Goal: Task Accomplishment & Management: Manage account settings

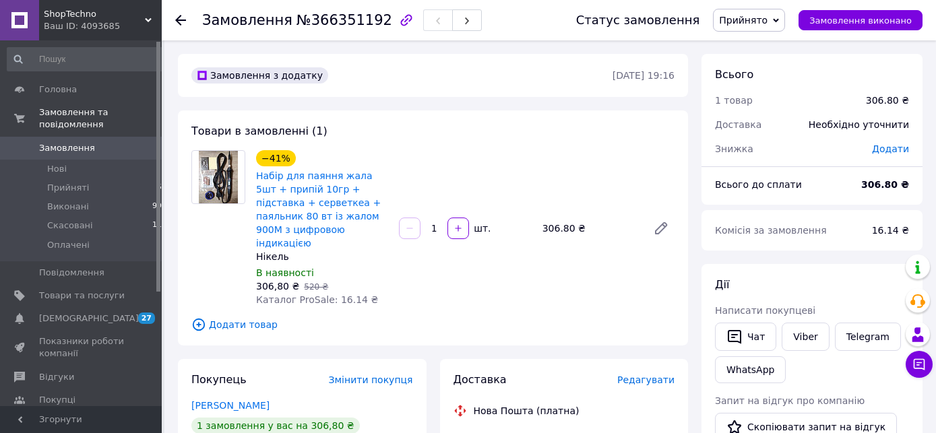
click at [99, 142] on span "Замовлення" at bounding box center [82, 148] width 86 height 12
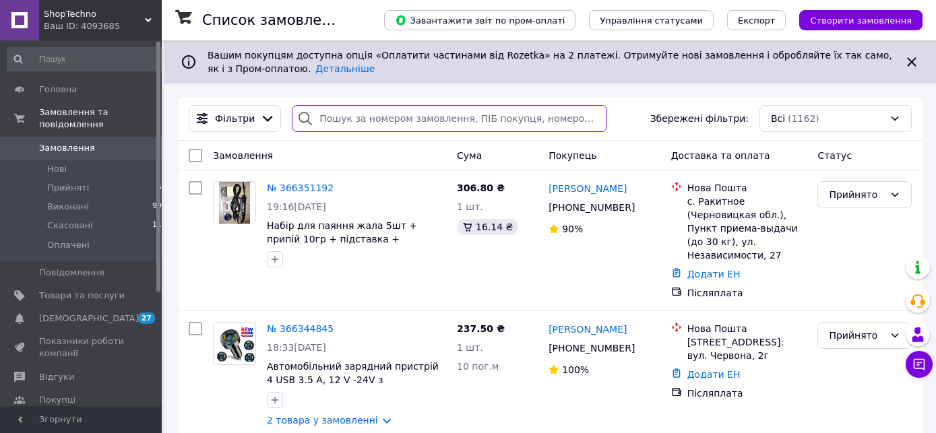
drag, startPoint x: 484, startPoint y: 112, endPoint x: 490, endPoint y: 122, distance: 11.8
paste input "[PHONE_NUMBER]"
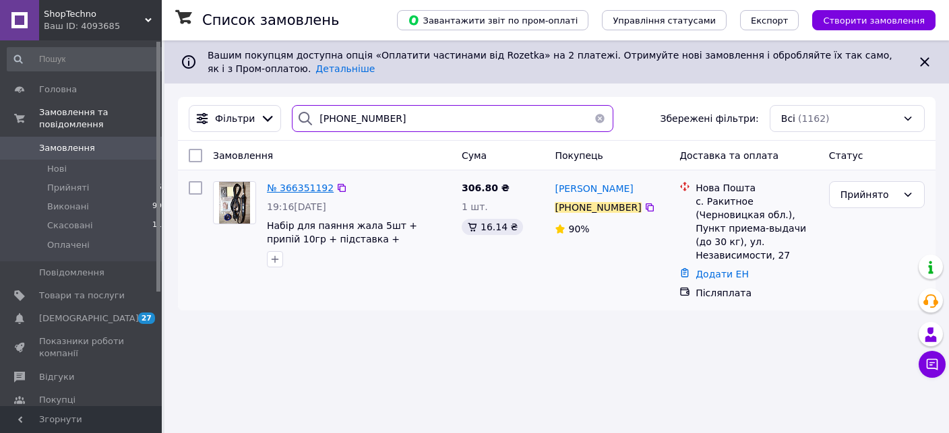
type input "[PHONE_NUMBER]"
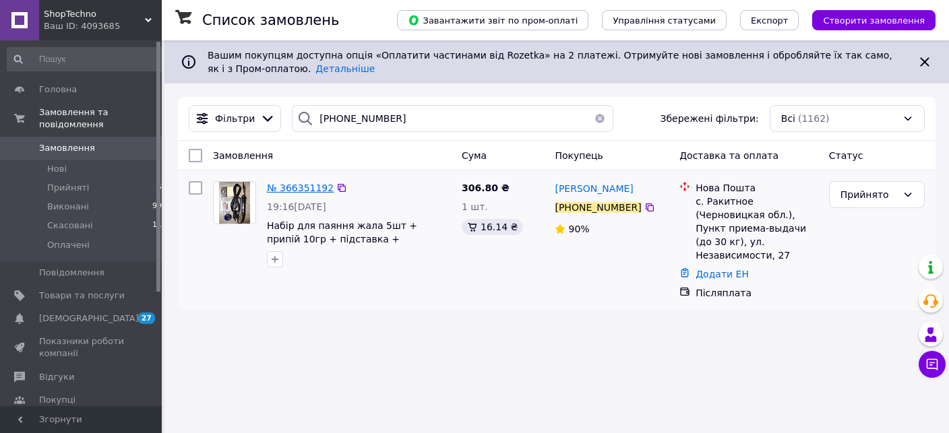
click at [303, 186] on span "№ 366351192" at bounding box center [300, 188] width 67 height 11
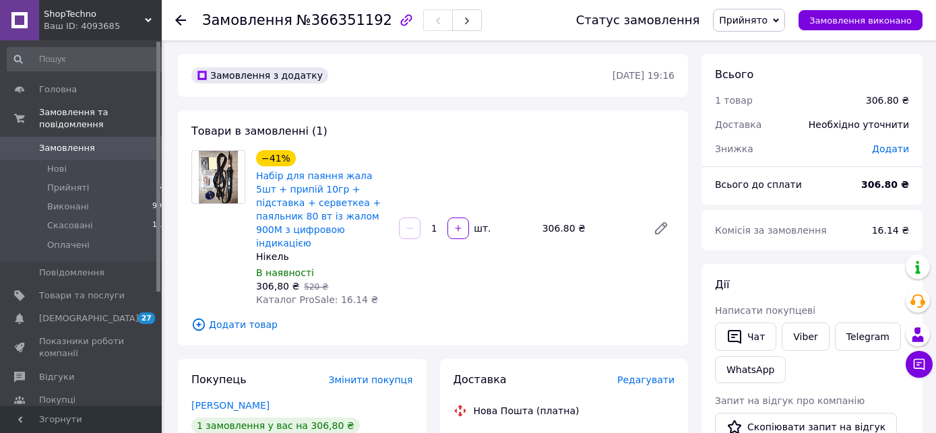
click at [225, 169] on img at bounding box center [219, 177] width 40 height 53
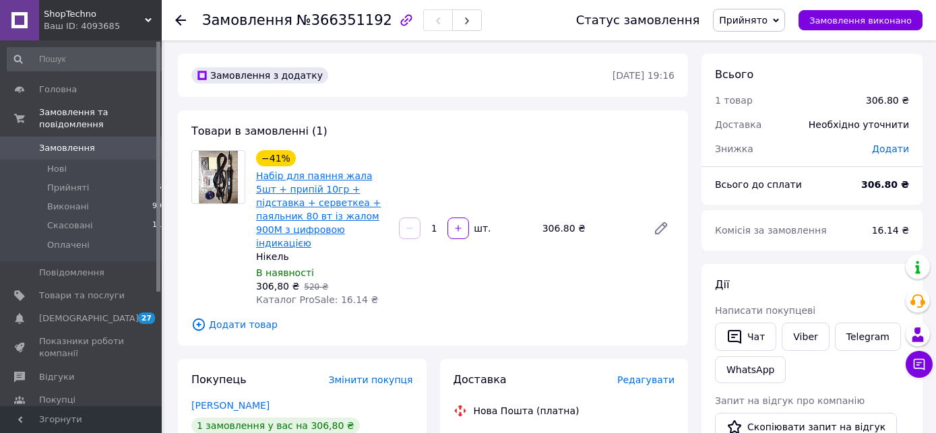
click at [371, 183] on link "Набір для паяння жала 5шт + припій 10гр + підставка + серветкеа + паяльник 80 в…" at bounding box center [318, 209] width 125 height 78
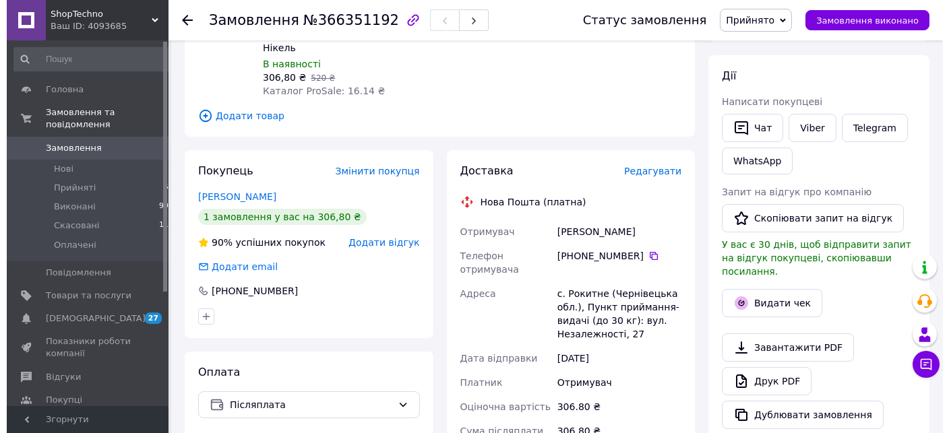
scroll to position [213, 0]
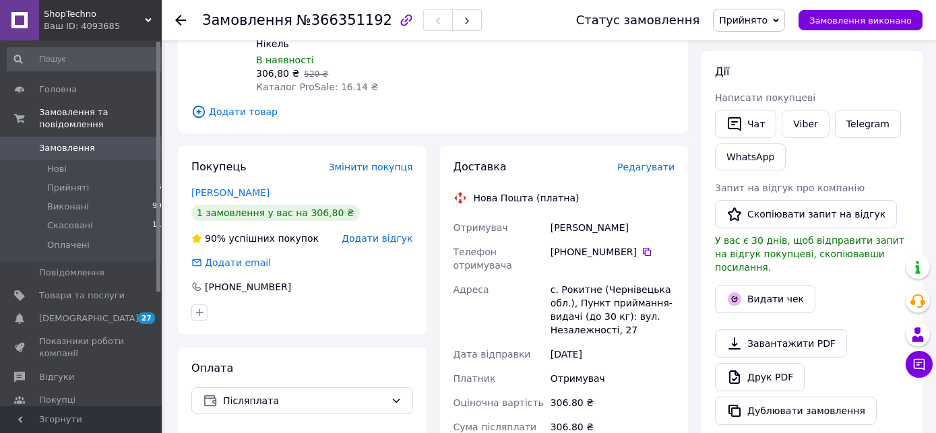
click at [650, 162] on span "Редагувати" at bounding box center [645, 167] width 57 height 11
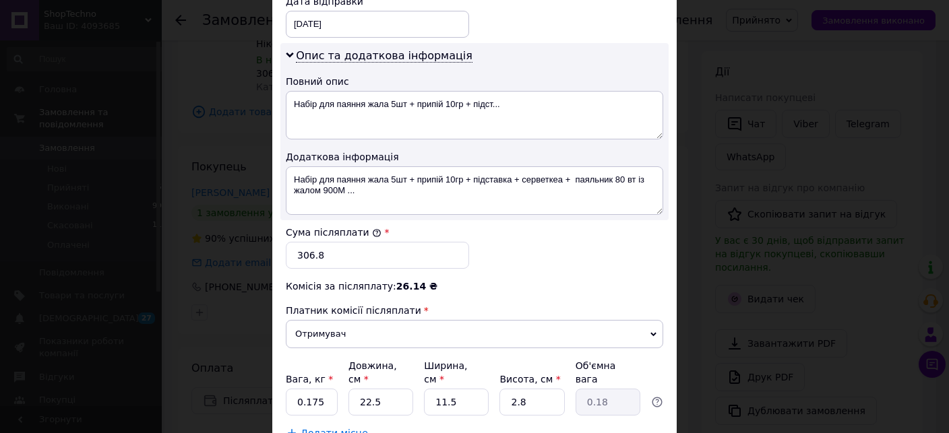
scroll to position [694, 0]
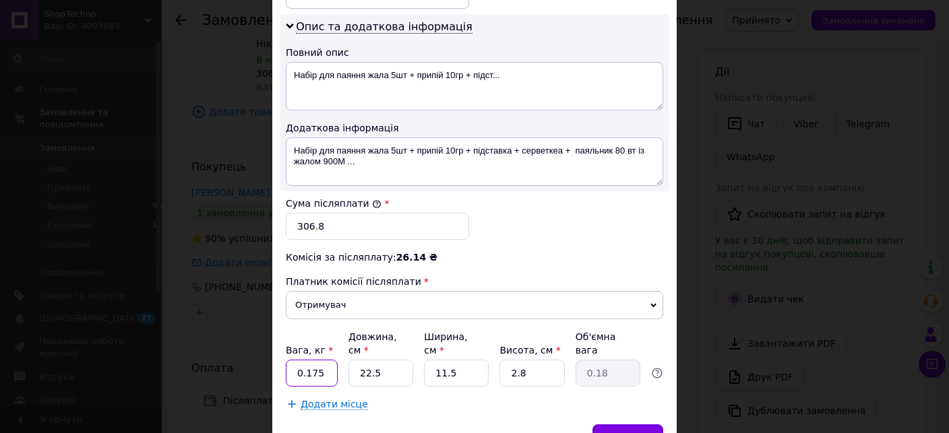
click at [309, 383] on input "0.175" at bounding box center [312, 373] width 52 height 27
click at [307, 384] on input "0.175" at bounding box center [312, 373] width 52 height 27
type input "0.15"
click at [401, 384] on input "22.5" at bounding box center [380, 373] width 65 height 27
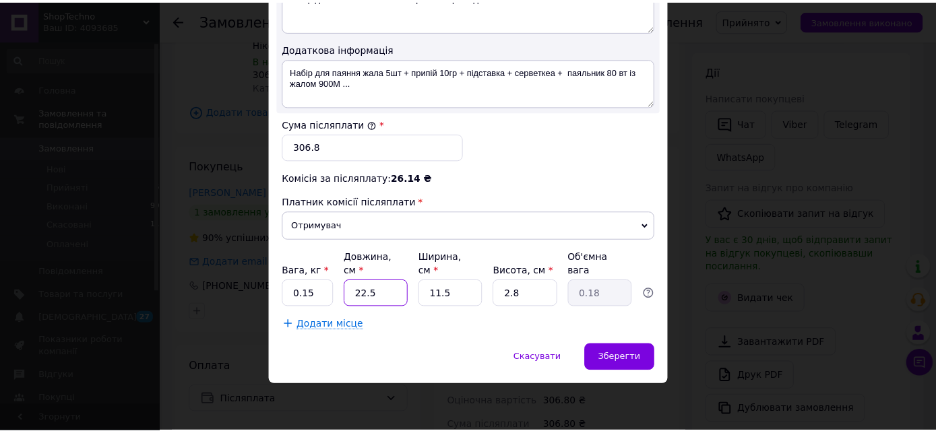
scroll to position [779, 0]
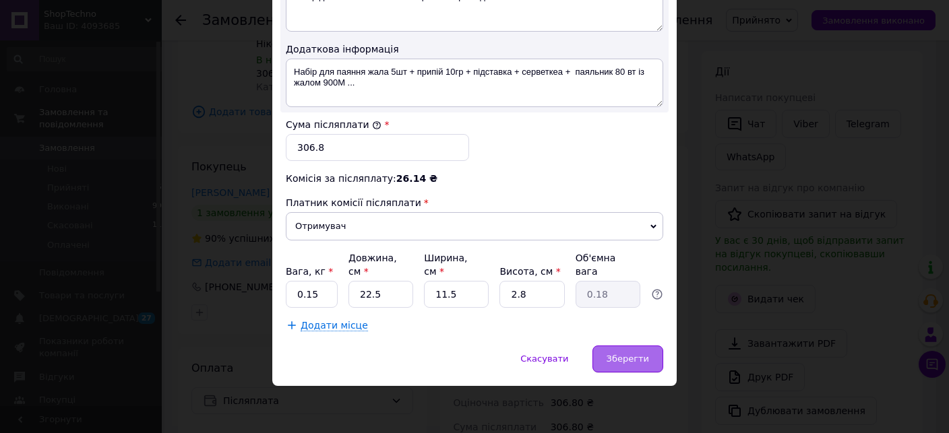
click at [621, 358] on span "Зберегти" at bounding box center [627, 359] width 42 height 10
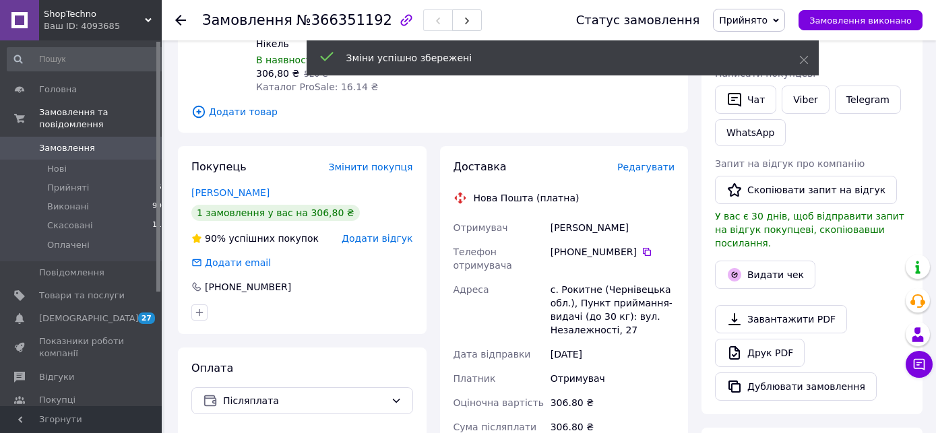
scroll to position [427, 0]
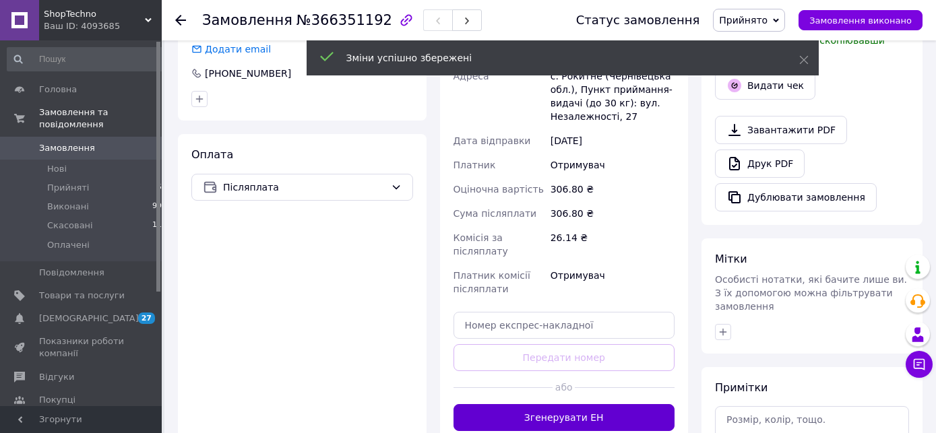
click at [564, 404] on button "Згенерувати ЕН" at bounding box center [564, 417] width 222 height 27
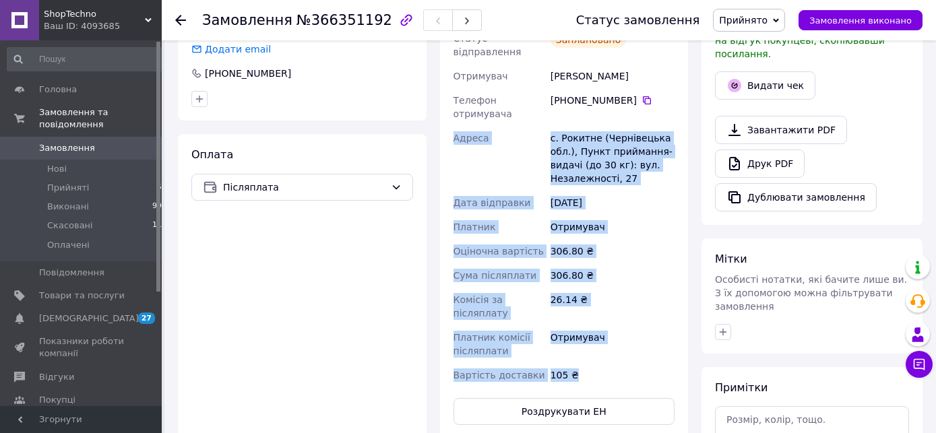
drag, startPoint x: 472, startPoint y: 243, endPoint x: 598, endPoint y: 322, distance: 149.6
click at [598, 327] on div "Доставка Редагувати Нова Пошта (платна) Номер накладної 20 4512 6926 5398   Ста…" at bounding box center [564, 185] width 222 height 479
copy div "Адреса с. Рокитне (Чернівецька обл.), Пункт приймання-видачі (до 30 кг): вул. Н…"
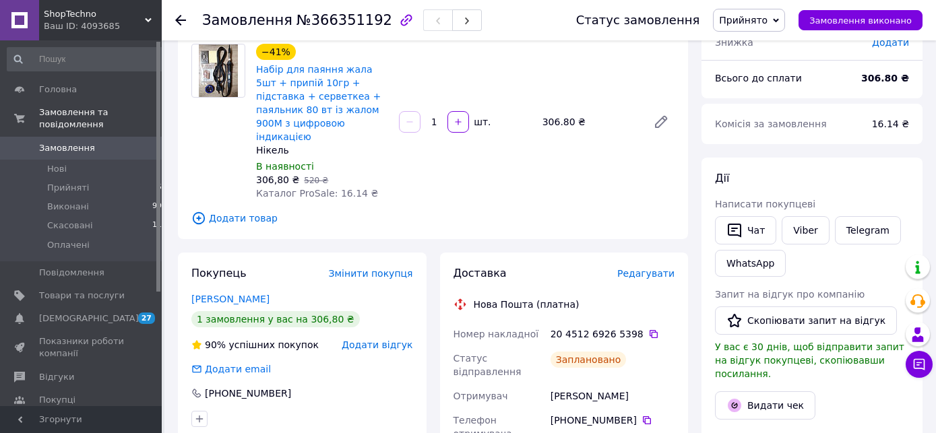
scroll to position [71, 0]
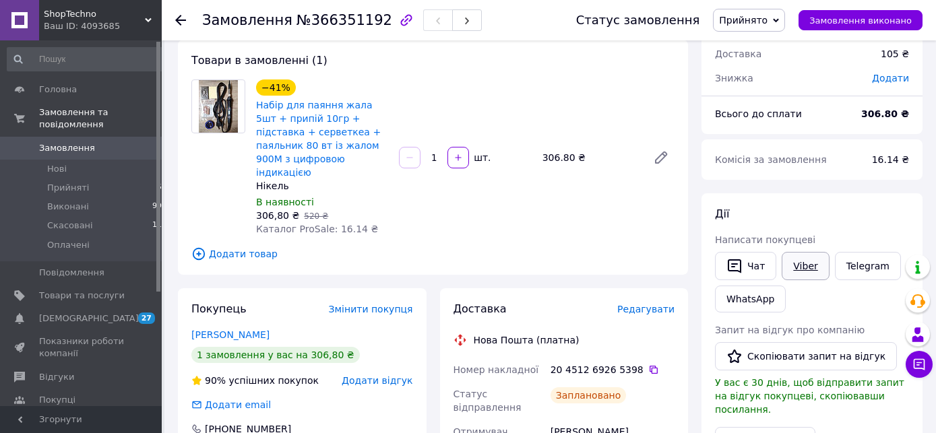
click at [809, 268] on link "Viber" at bounding box center [805, 266] width 47 height 28
click at [97, 144] on link "Замовлення 0" at bounding box center [87, 148] width 175 height 23
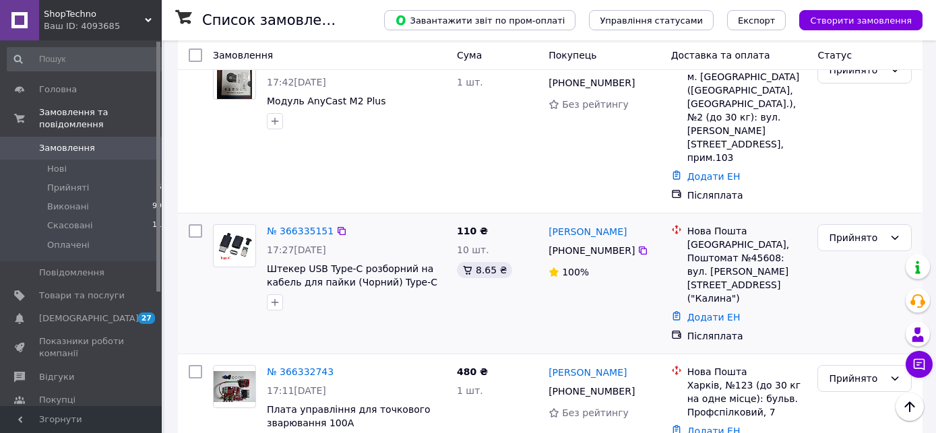
scroll to position [427, 0]
click at [286, 224] on link "№ 366335151" at bounding box center [300, 229] width 67 height 11
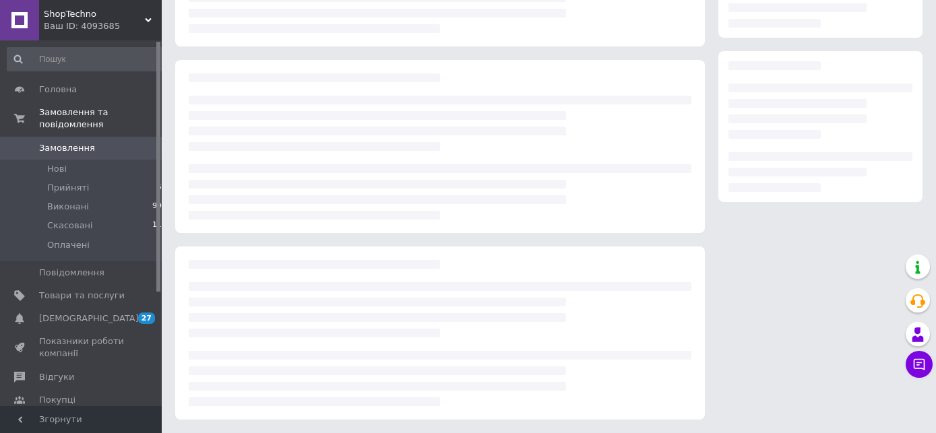
scroll to position [182, 0]
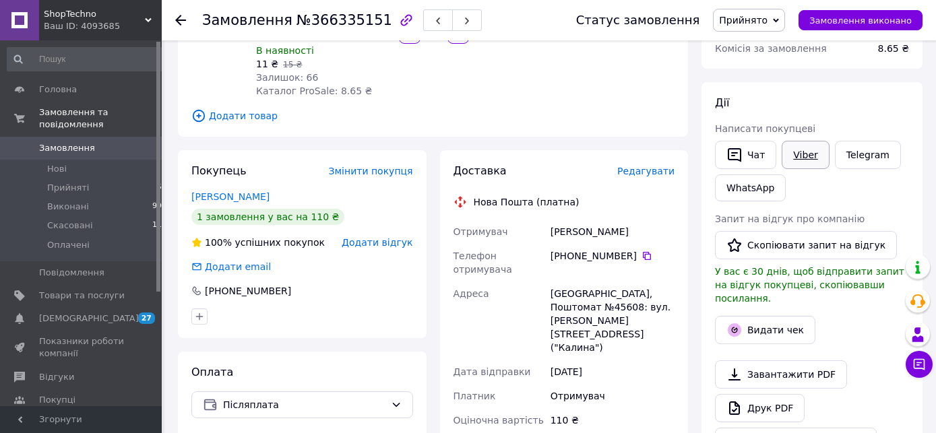
click at [792, 153] on link "Viber" at bounding box center [805, 155] width 47 height 28
click at [784, 154] on link "Viber" at bounding box center [805, 155] width 47 height 28
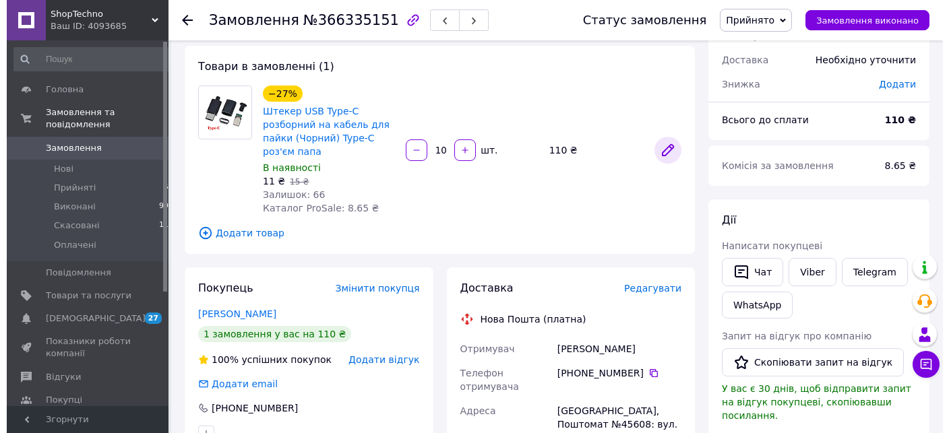
scroll to position [71, 0]
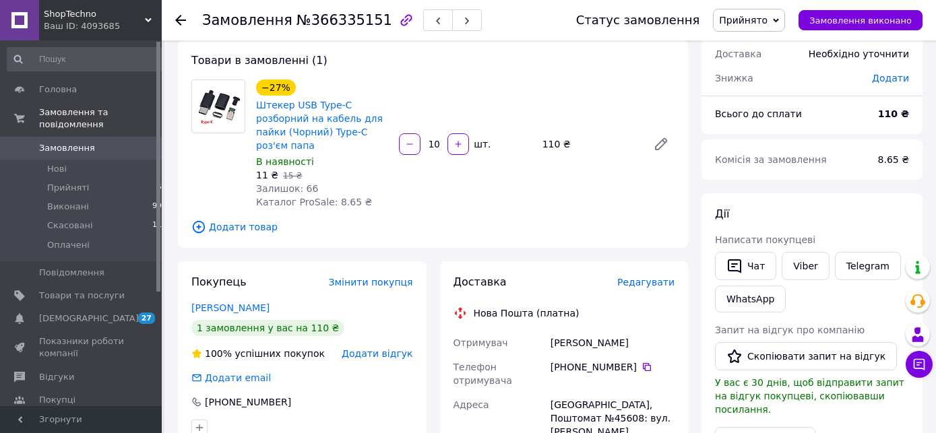
click at [636, 281] on span "Редагувати" at bounding box center [645, 282] width 57 height 11
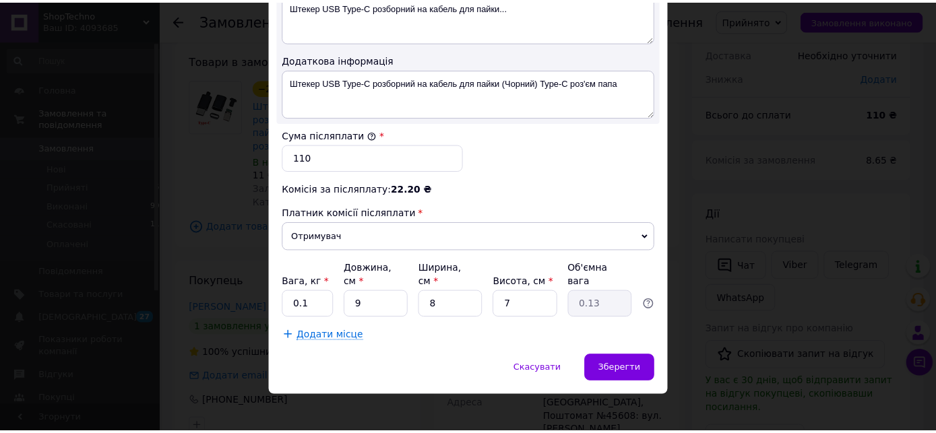
scroll to position [779, 0]
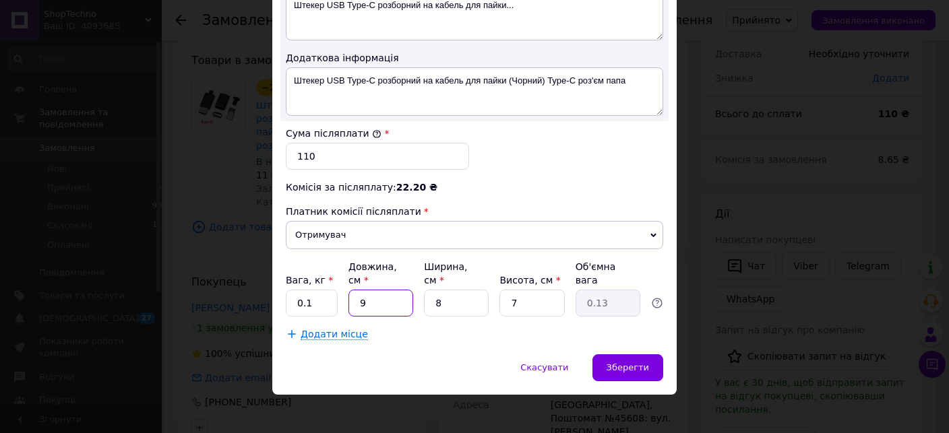
click at [386, 307] on input "9" at bounding box center [380, 303] width 65 height 27
click at [379, 299] on input "9" at bounding box center [380, 303] width 65 height 27
click at [377, 294] on input "9" at bounding box center [380, 303] width 65 height 27
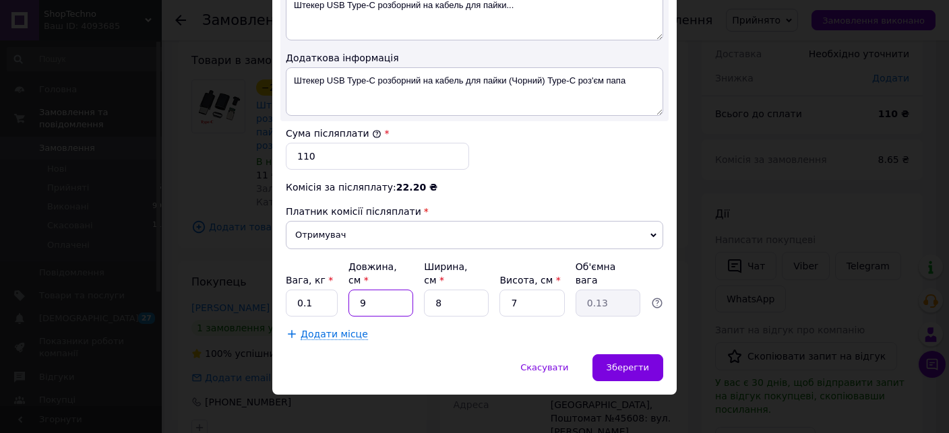
click at [377, 294] on input "9" at bounding box center [380, 303] width 65 height 27
type input "1"
type input "0.1"
type input "15"
type input "0.21"
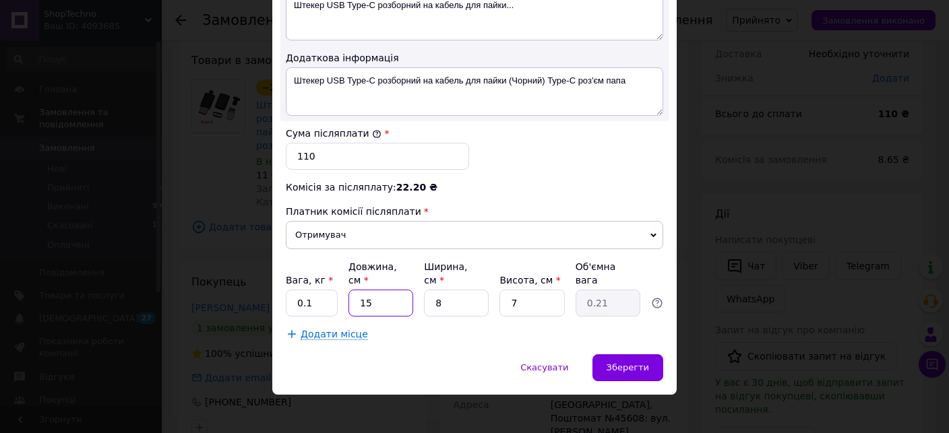
type input "15"
click at [457, 294] on input "8" at bounding box center [456, 303] width 65 height 27
type input "1"
type input "0.1"
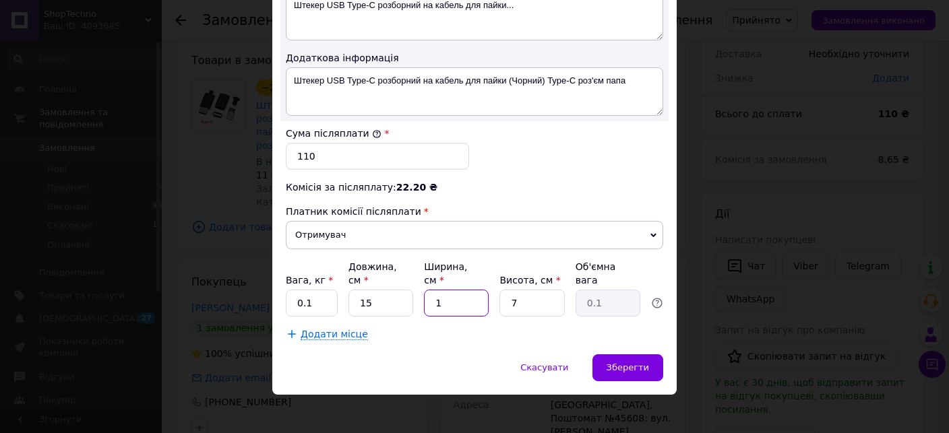
type input "11"
type input "0.29"
type input "11"
click at [527, 290] on input "7" at bounding box center [531, 303] width 65 height 27
click at [526, 290] on input "7" at bounding box center [531, 303] width 65 height 27
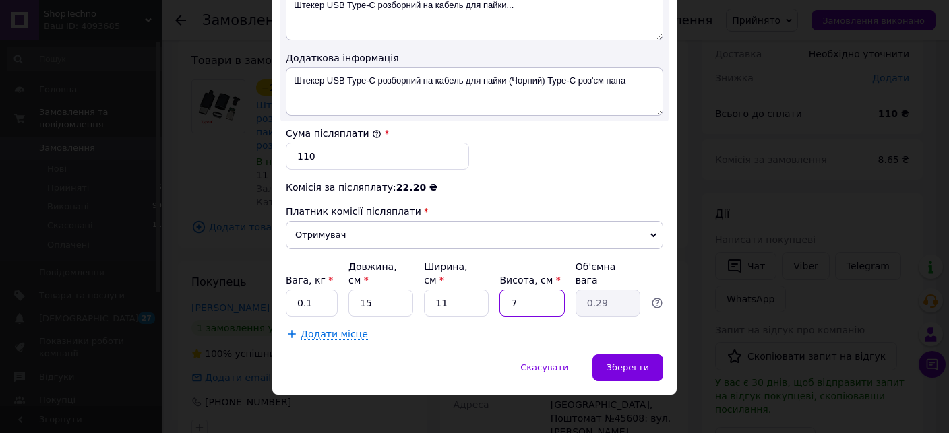
click at [516, 290] on input "7" at bounding box center [531, 303] width 65 height 27
click at [514, 290] on input "7" at bounding box center [531, 303] width 65 height 27
drag, startPoint x: 511, startPoint y: 295, endPoint x: 468, endPoint y: 241, distance: 69.5
click at [499, 290] on input "7" at bounding box center [531, 303] width 65 height 27
type input "2"
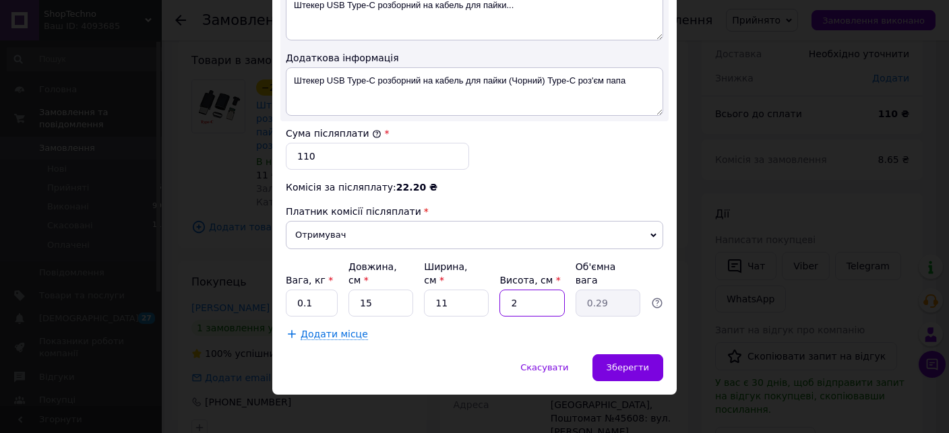
type input "0.1"
type input "2"
click at [631, 363] on span "Зберегти" at bounding box center [627, 368] width 42 height 10
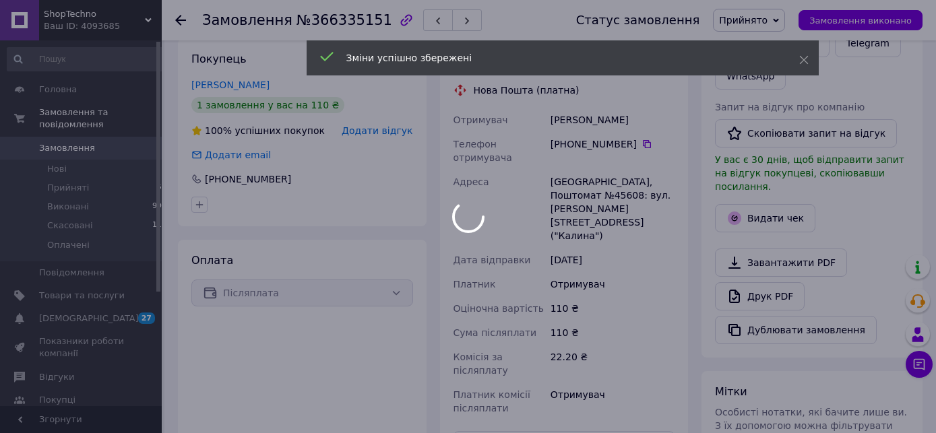
scroll to position [356, 0]
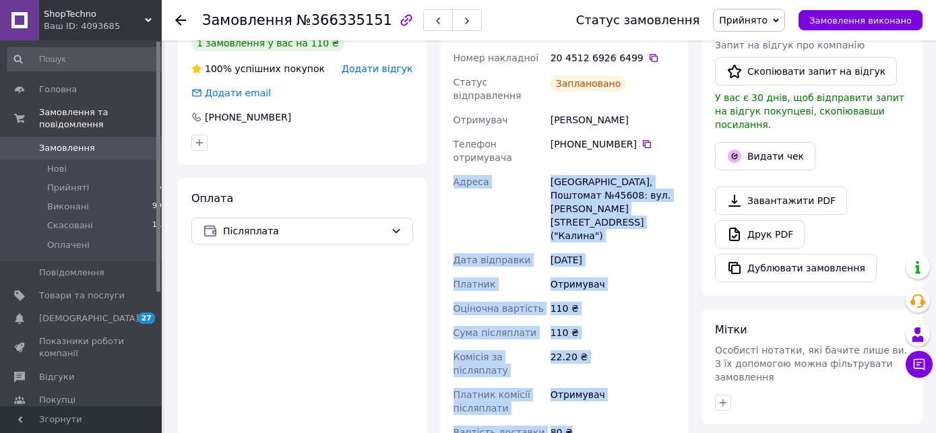
drag, startPoint x: 471, startPoint y: 166, endPoint x: 613, endPoint y: 358, distance: 238.9
click at [613, 358] on div "Доставка Редагувати Нова Пошта (платна) Номер накладної 20 4512 6926 6499   Ста…" at bounding box center [564, 236] width 222 height 493
copy div "[GEOGRAPHIC_DATA]: вул. [PERSON_NAME], 3 ("Калина") Дата відправки [DATE] Платн…"
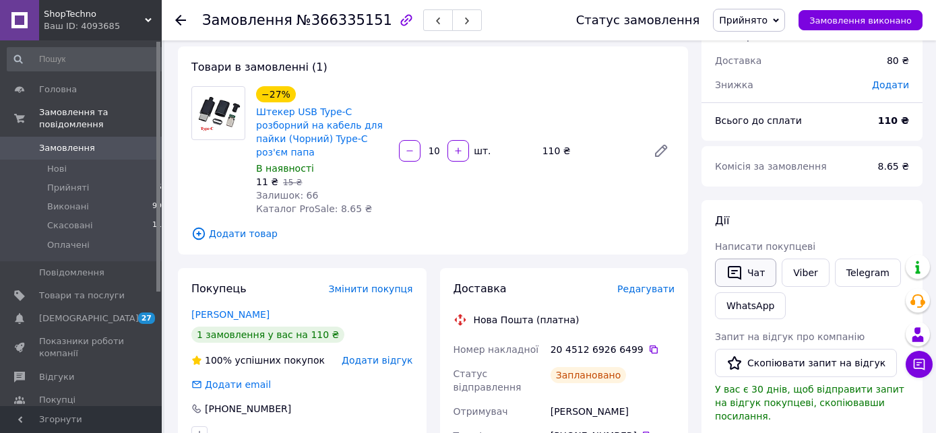
scroll to position [71, 0]
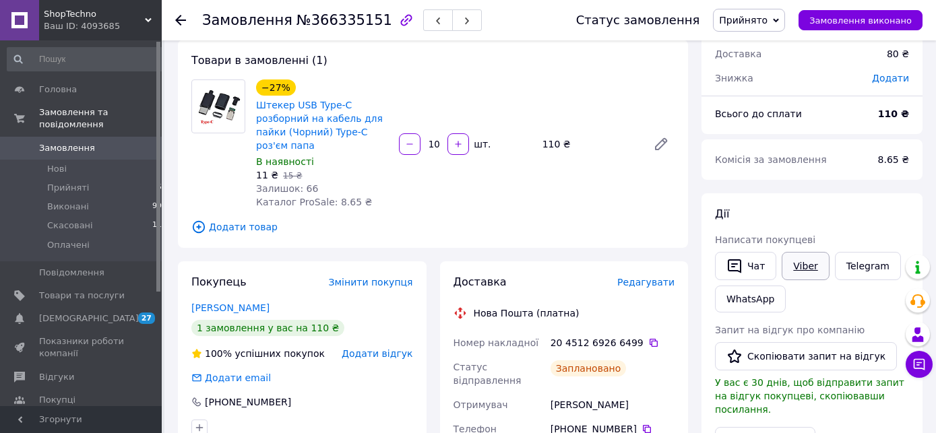
click at [807, 261] on link "Viber" at bounding box center [805, 266] width 47 height 28
click at [108, 142] on span "Замовлення" at bounding box center [82, 148] width 86 height 12
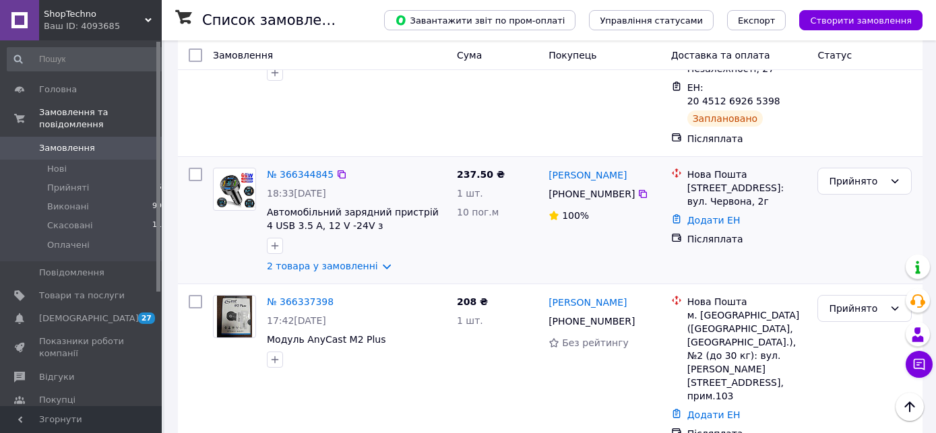
scroll to position [213, 0]
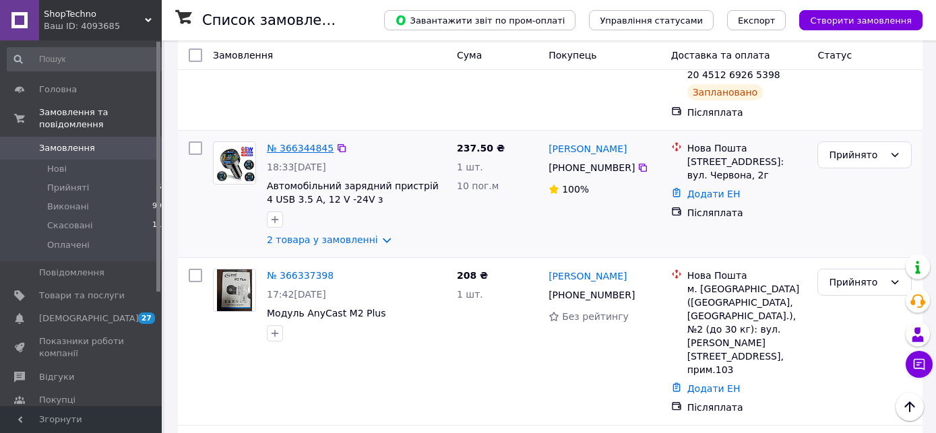
click at [308, 143] on link "№ 366344845" at bounding box center [300, 148] width 67 height 11
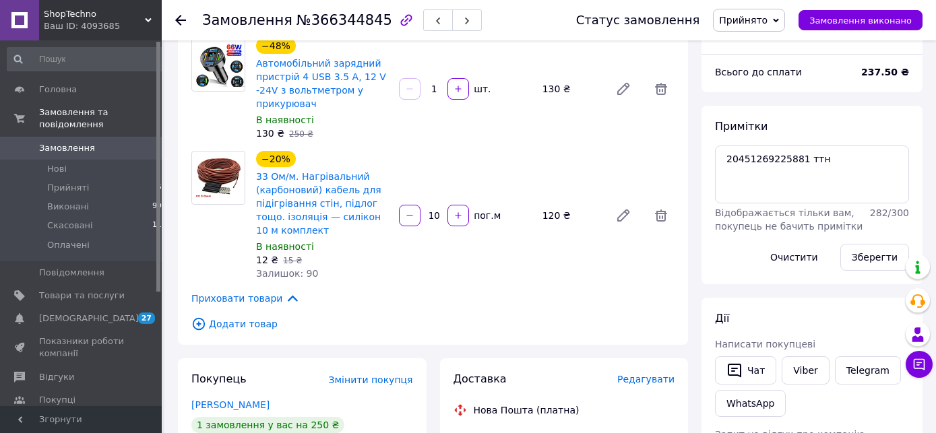
scroll to position [111, 0]
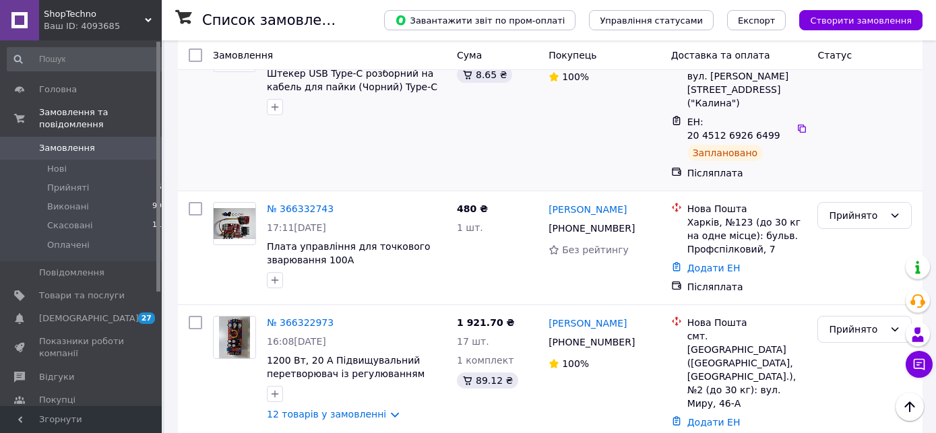
scroll to position [640, 0]
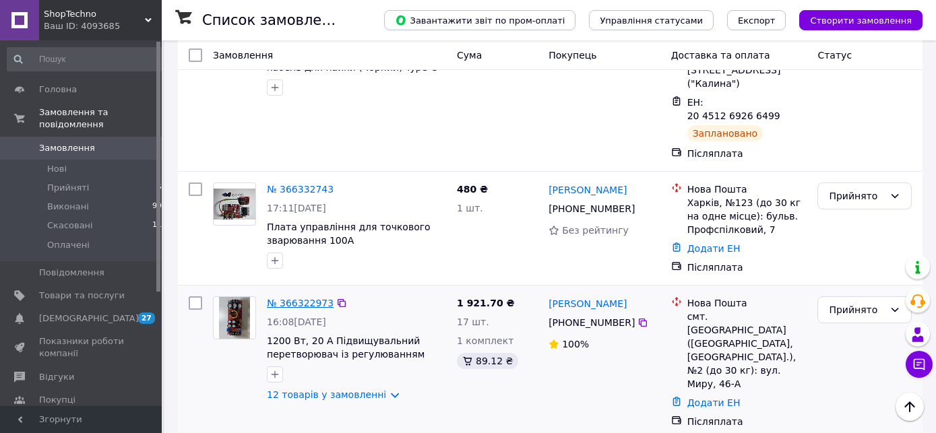
click at [299, 298] on link "№ 366322973" at bounding box center [300, 303] width 67 height 11
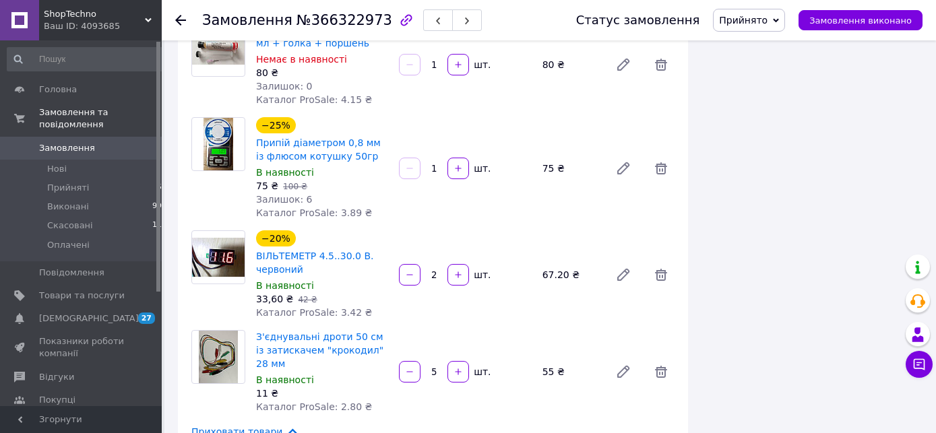
scroll to position [1210, 0]
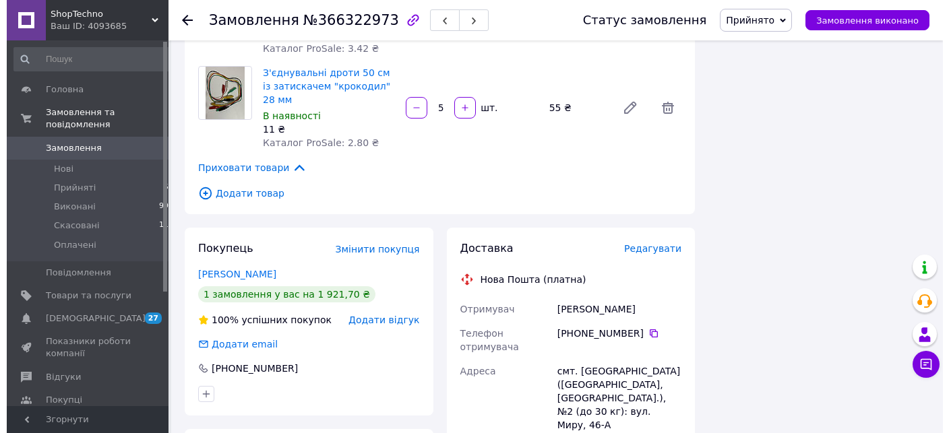
scroll to position [1494, 0]
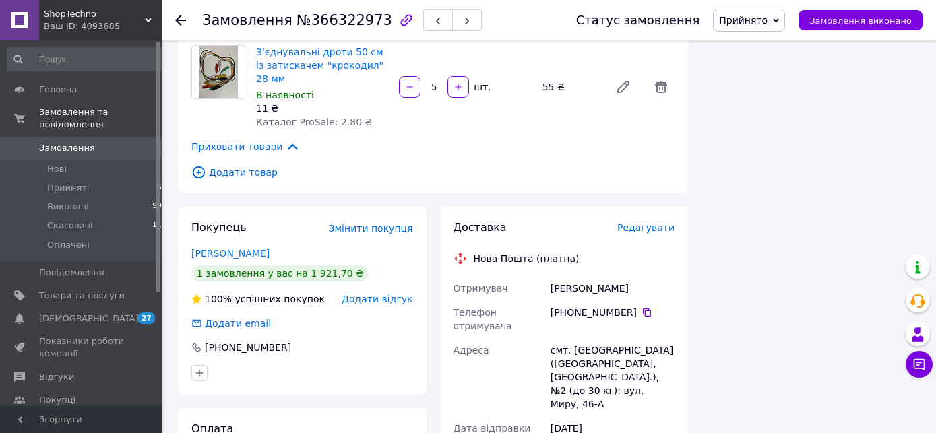
click at [662, 222] on span "Редагувати" at bounding box center [645, 227] width 57 height 11
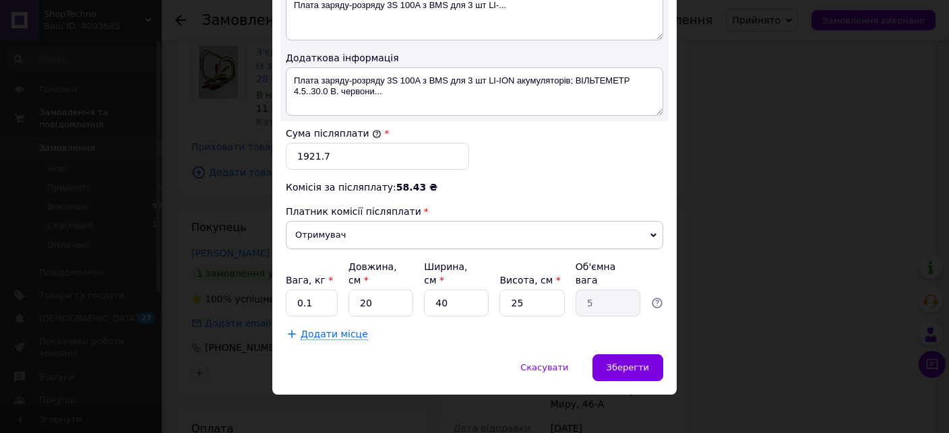
scroll to position [779, 0]
click at [321, 294] on input "0.1" at bounding box center [312, 303] width 52 height 27
click at [77, 323] on div "× Редагування доставки Спосіб доставки Нова Пошта (платна) Платник Отримувач Ві…" at bounding box center [474, 216] width 949 height 433
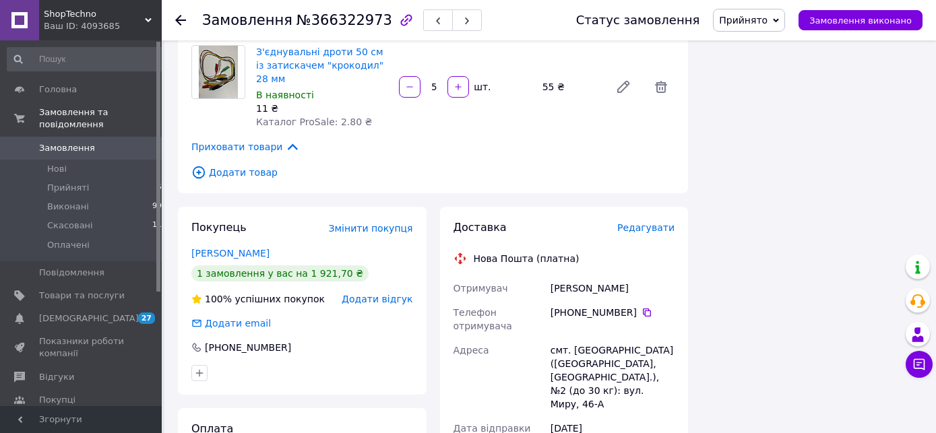
click at [660, 222] on span "Редагувати" at bounding box center [645, 227] width 57 height 11
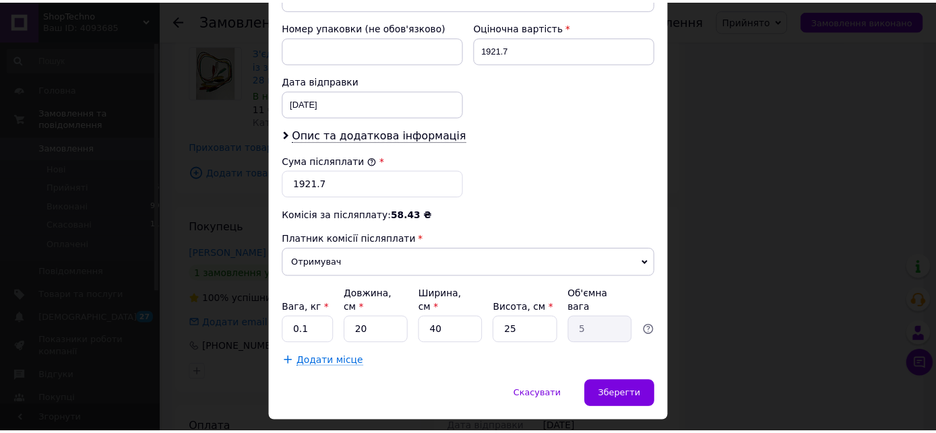
scroll to position [603, 0]
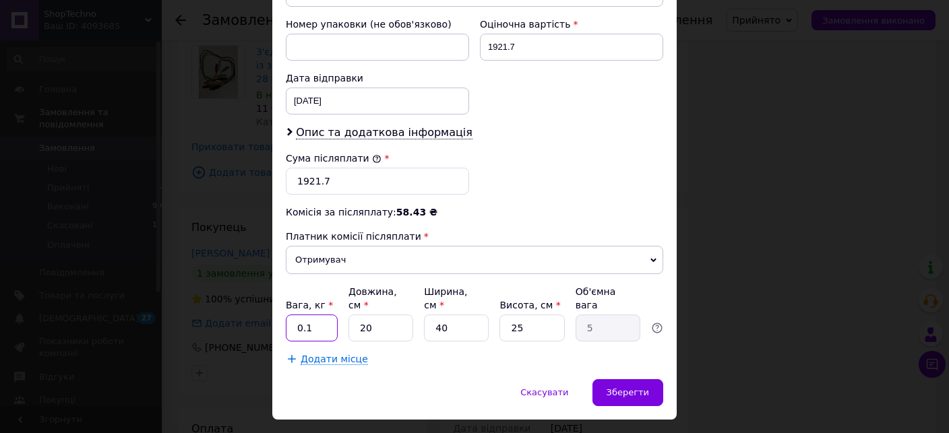
click at [319, 315] on input "0.1" at bounding box center [312, 328] width 52 height 27
click at [874, 256] on div "× Редагування доставки Спосіб доставки Нова Пошта (платна) Платник Отримувач Ві…" at bounding box center [474, 216] width 949 height 433
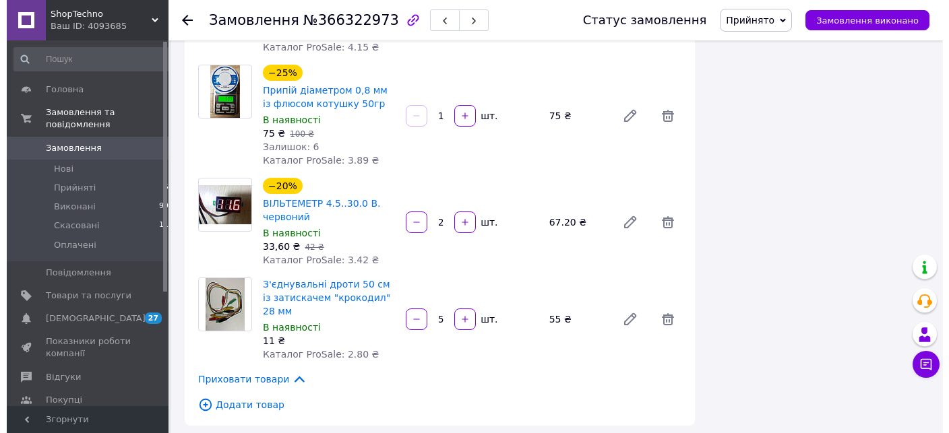
scroll to position [1280, 0]
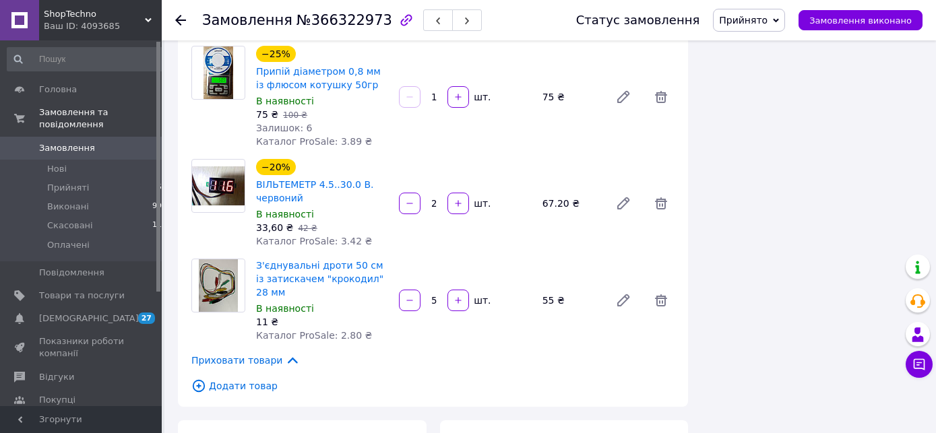
click at [657, 433] on span "Редагувати" at bounding box center [645, 441] width 57 height 11
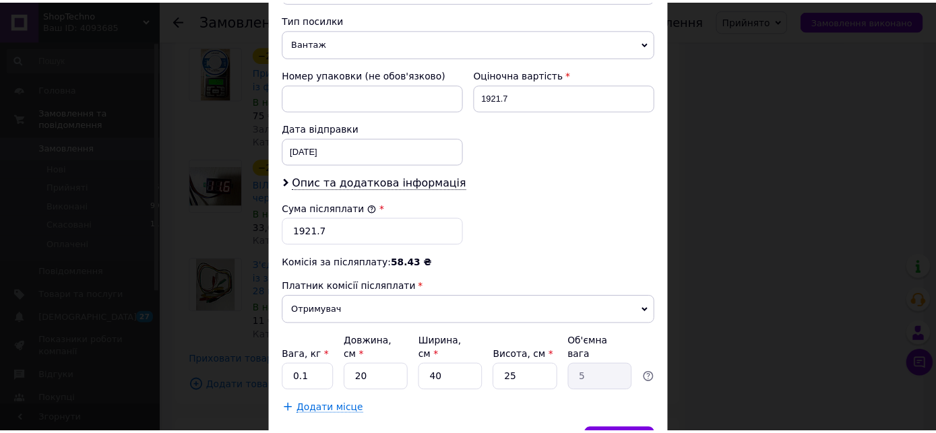
scroll to position [603, 0]
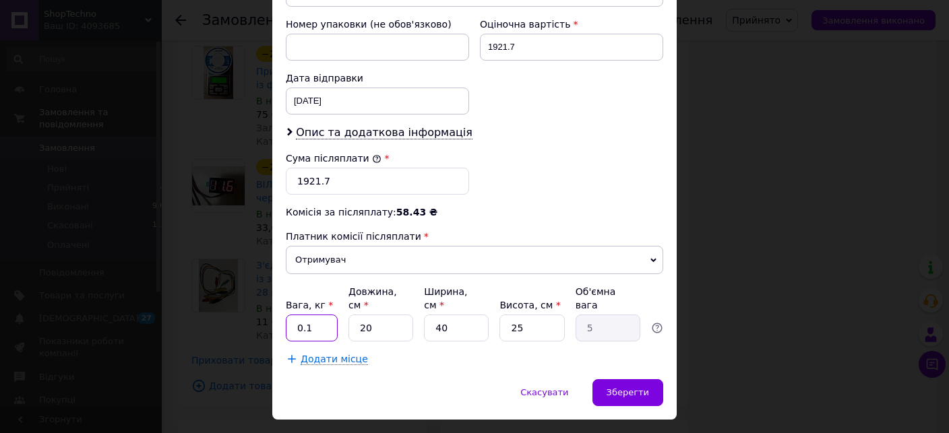
click at [321, 315] on input "0.1" at bounding box center [312, 328] width 52 height 27
type input "0.85"
click at [376, 315] on input "20" at bounding box center [380, 328] width 65 height 27
type input "2"
type input "0.5"
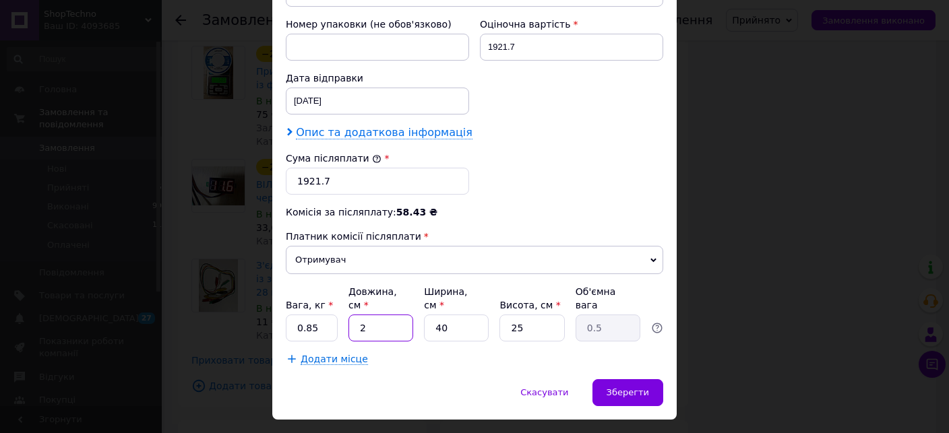
type input "24"
type input "6"
type input "24"
click at [457, 315] on input "40" at bounding box center [456, 328] width 65 height 27
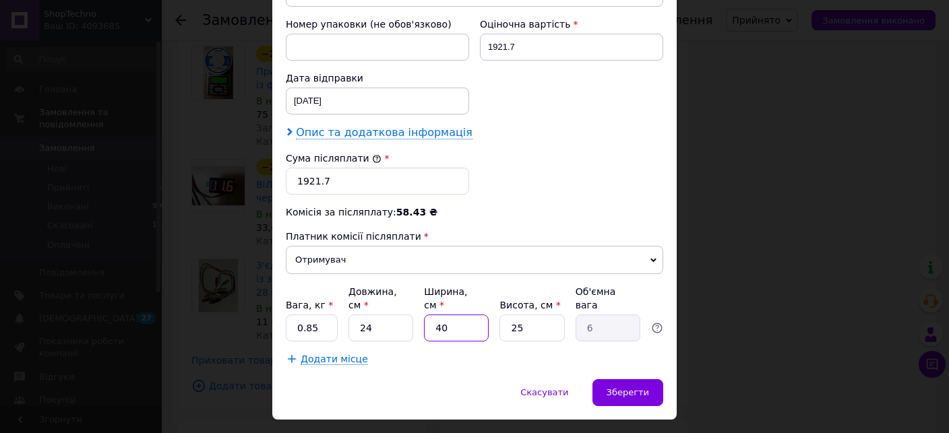
type input "2"
type input "0.3"
type input "27"
type input "4.05"
type input "27"
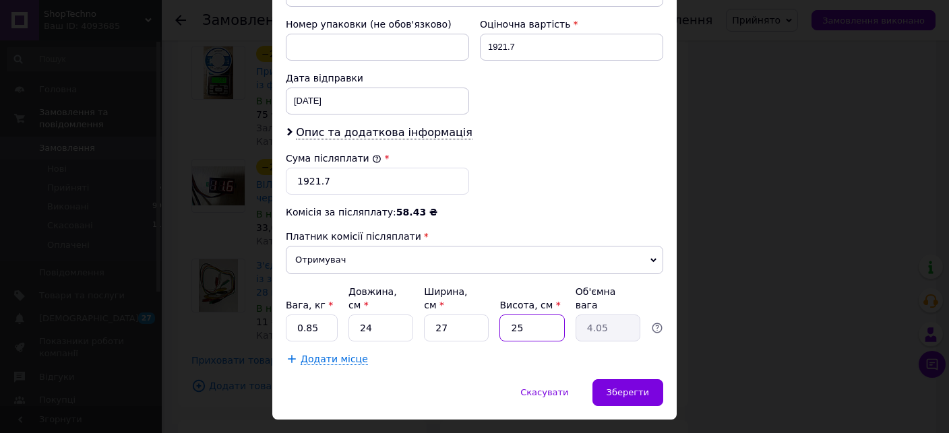
click at [539, 315] on input "25" at bounding box center [531, 328] width 65 height 27
drag, startPoint x: 539, startPoint y: 292, endPoint x: 538, endPoint y: 279, distance: 13.5
click at [538, 315] on input "25" at bounding box center [531, 328] width 65 height 27
type input "1"
type input "0.16"
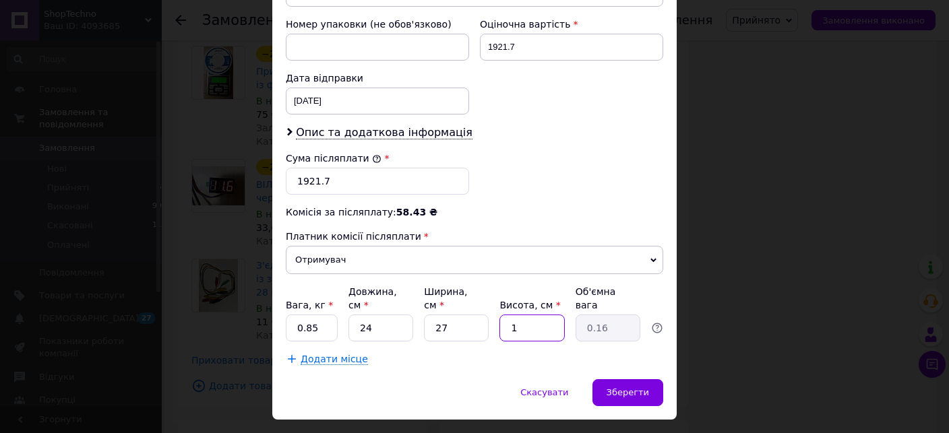
type input "15"
type input "2.43"
type input "15"
click at [617, 379] on div "Зберегти" at bounding box center [627, 392] width 71 height 27
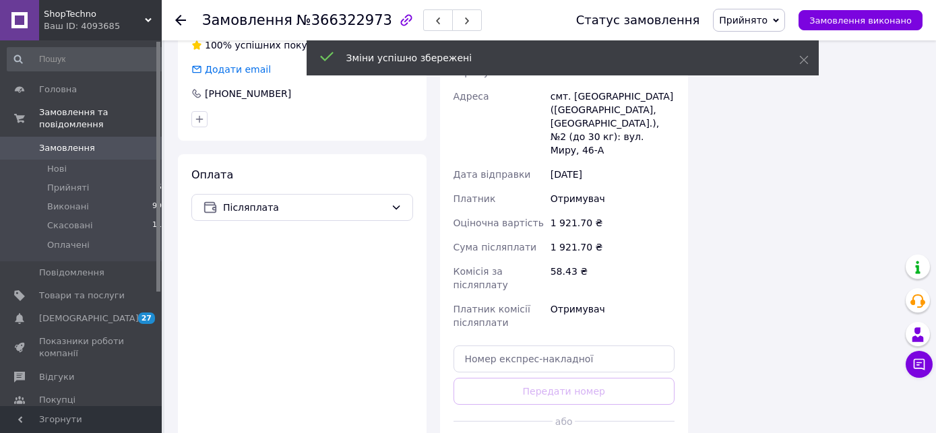
scroll to position [1779, 0]
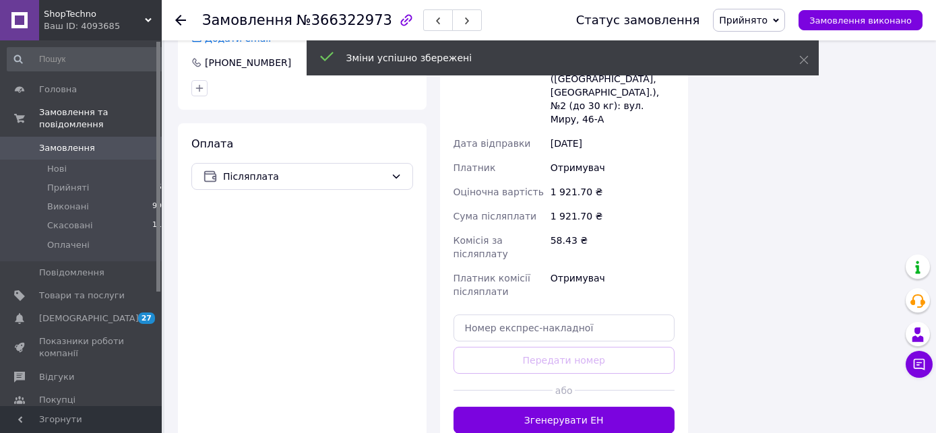
click at [586, 407] on button "Згенерувати ЕН" at bounding box center [564, 420] width 222 height 27
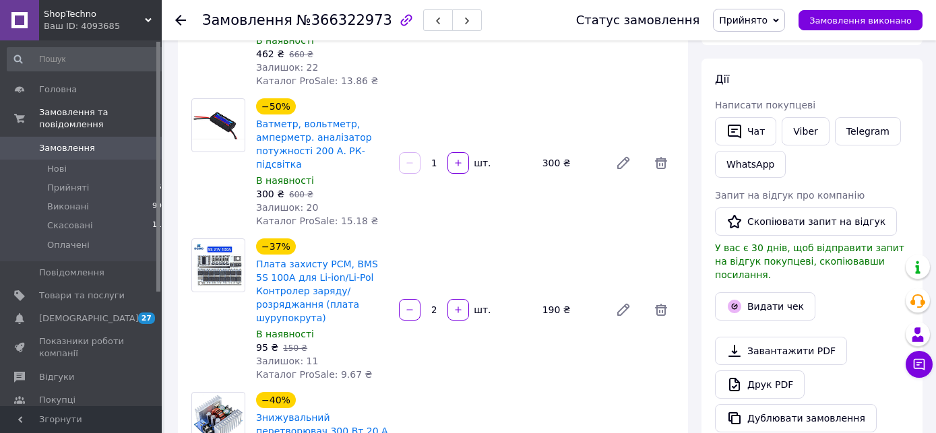
scroll to position [142, 0]
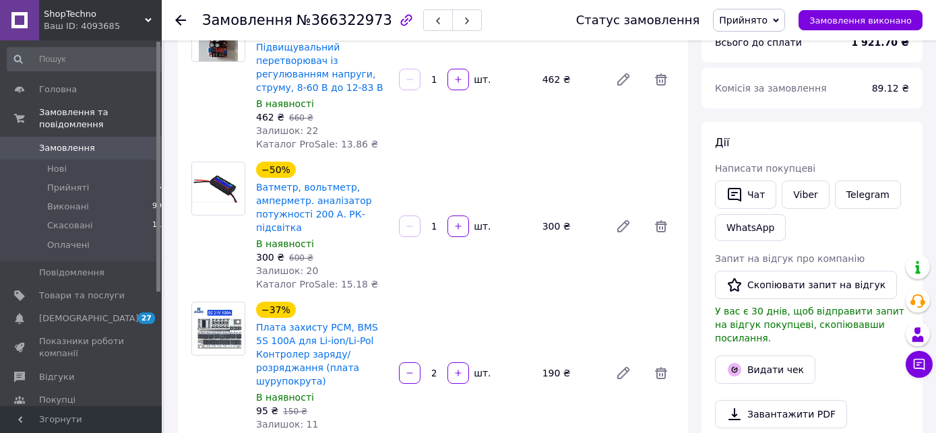
click at [106, 142] on span "Замовлення" at bounding box center [82, 148] width 86 height 12
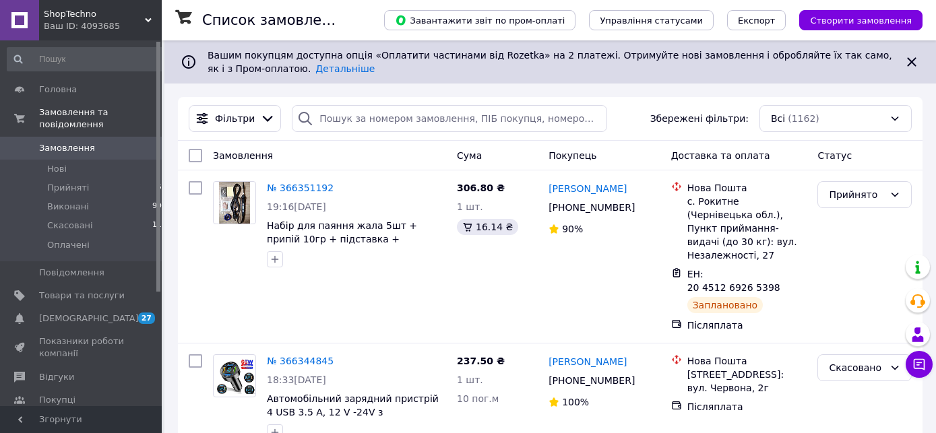
click at [98, 142] on span "Замовлення" at bounding box center [82, 148] width 86 height 12
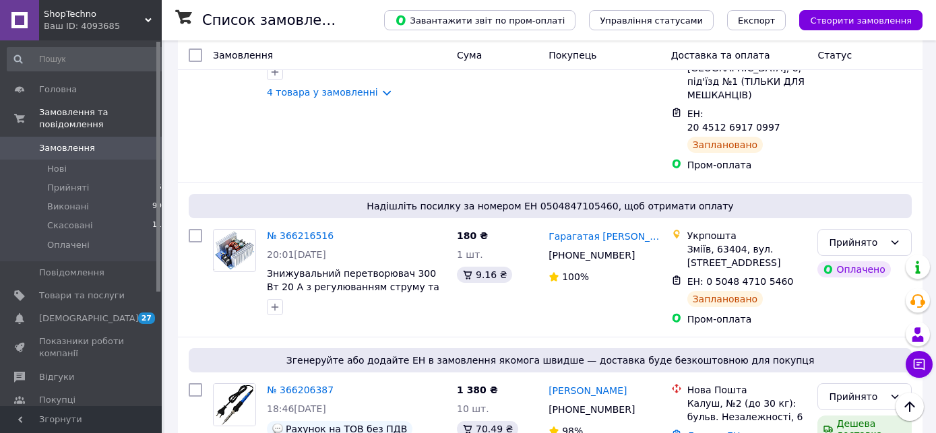
scroll to position [1494, 0]
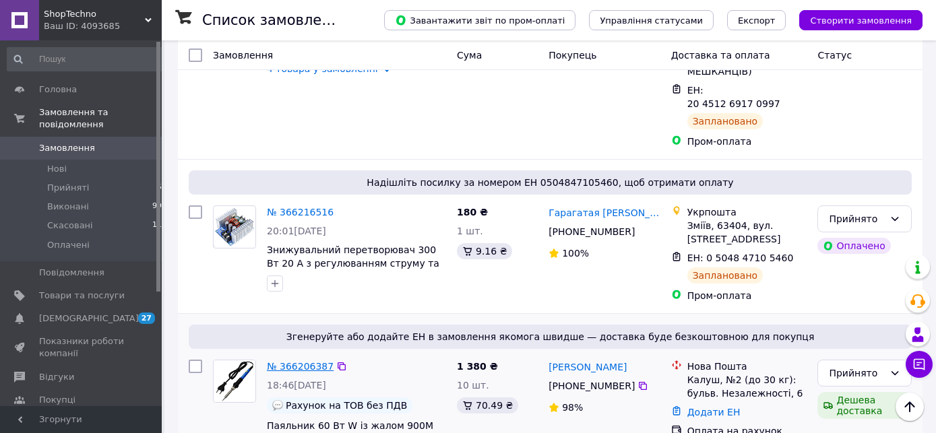
click at [284, 361] on link "№ 366206387" at bounding box center [300, 366] width 67 height 11
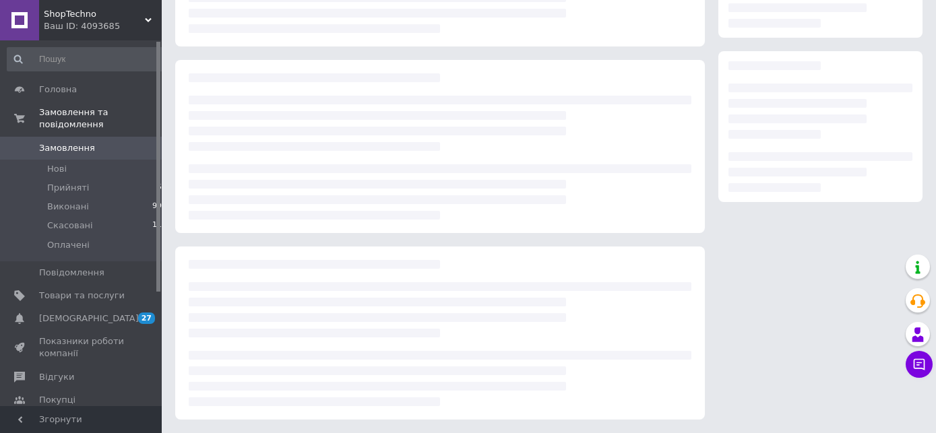
scroll to position [182, 0]
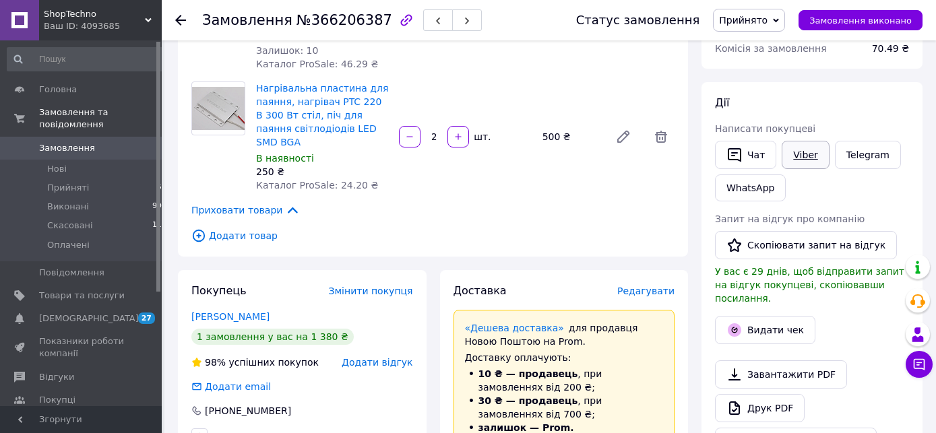
click at [803, 148] on link "Viber" at bounding box center [805, 155] width 47 height 28
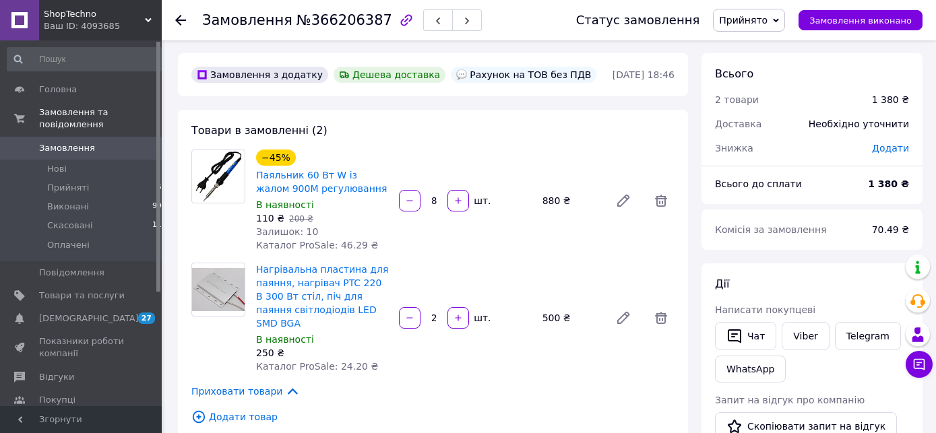
scroll to position [0, 0]
drag, startPoint x: 111, startPoint y: 137, endPoint x: 306, endPoint y: 73, distance: 205.0
click at [114, 142] on span "Замовлення" at bounding box center [82, 148] width 86 height 12
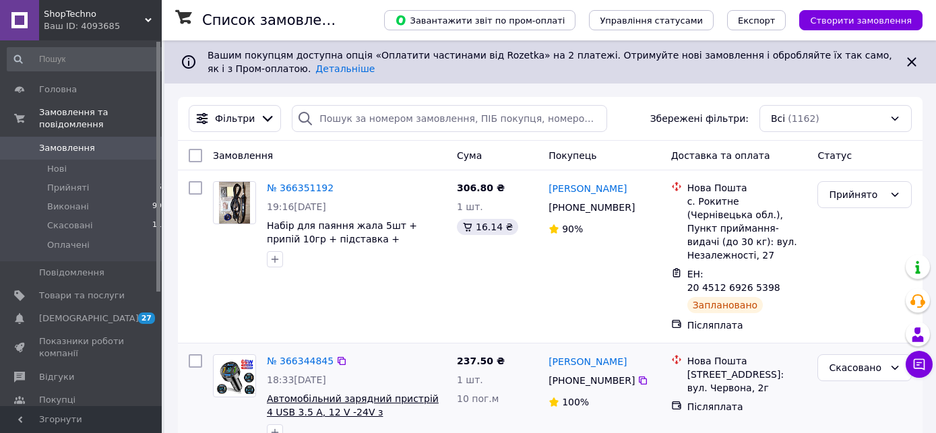
drag, startPoint x: 333, startPoint y: 410, endPoint x: 385, endPoint y: 373, distance: 63.4
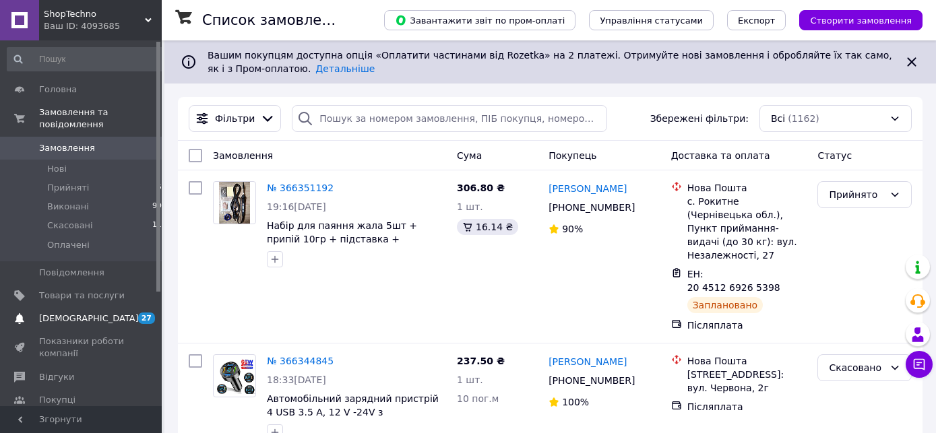
drag, startPoint x: 0, startPoint y: 305, endPoint x: 51, endPoint y: 455, distance: 158.5
